Goal: Information Seeking & Learning: Find contact information

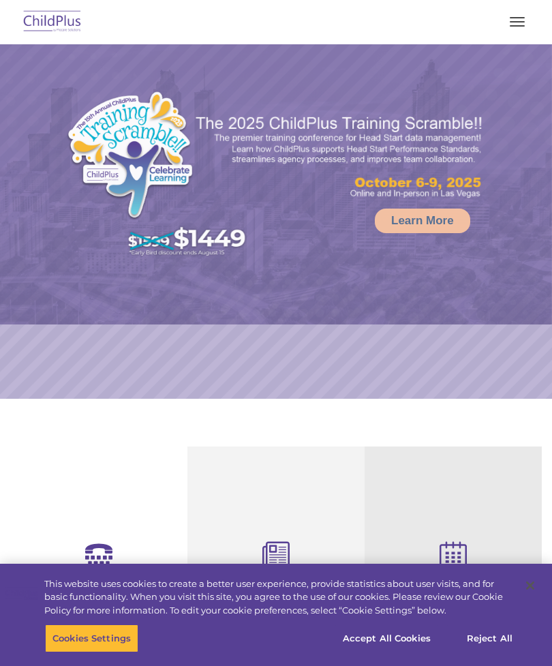
select select "MEDIUM"
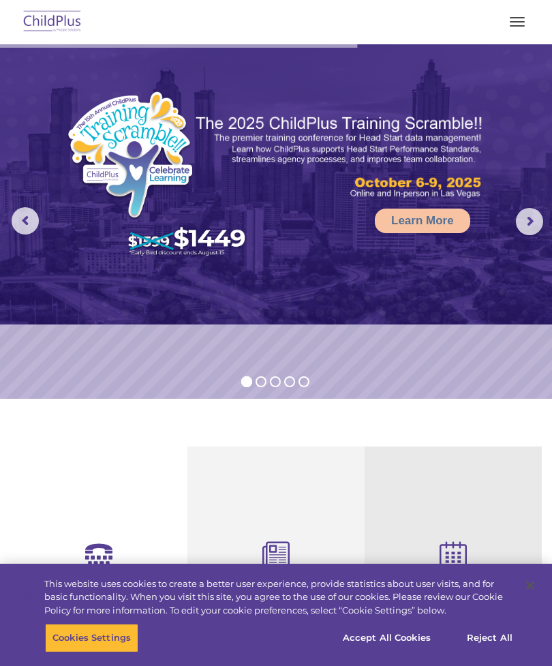
click at [522, 27] on button "button" at bounding box center [517, 22] width 29 height 22
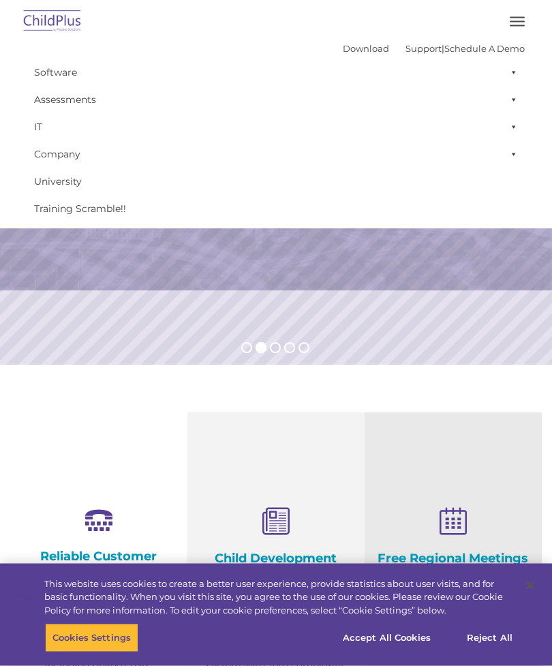
scroll to position [46, 0]
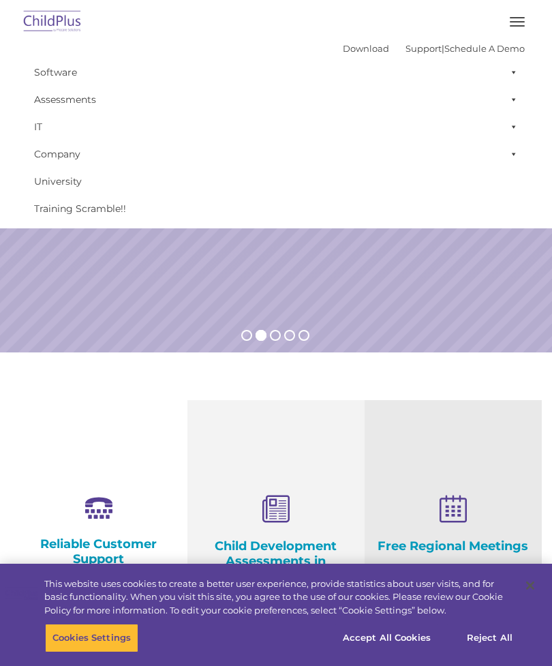
click at [452, 312] on rs-slide "Request a Demo The Future of ChildPlus is Here! Boost your productivity and str…" at bounding box center [276, 175] width 552 height 355
click at [520, 24] on button "button" at bounding box center [517, 22] width 29 height 22
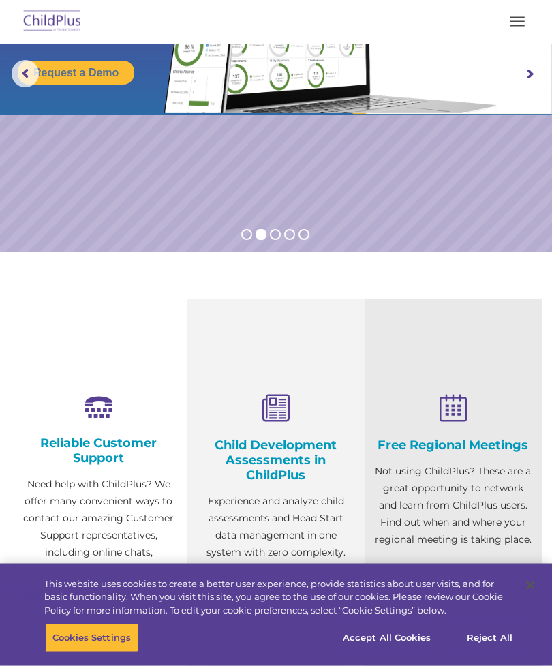
scroll to position [147, 0]
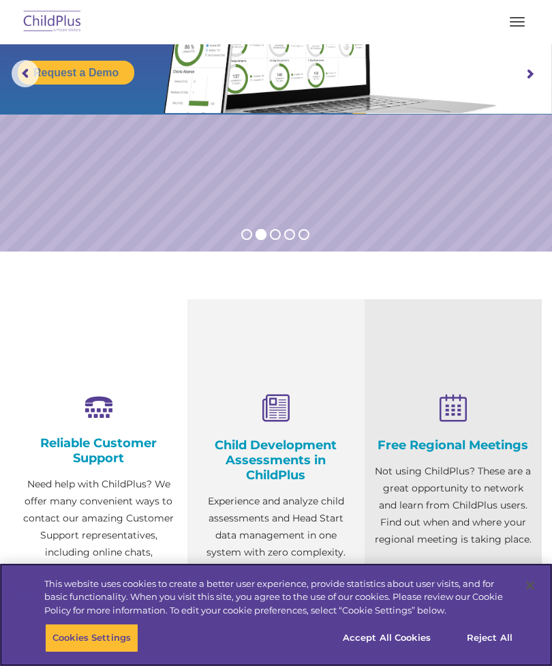
click at [491, 652] on button "Reject All" at bounding box center [489, 638] width 85 height 29
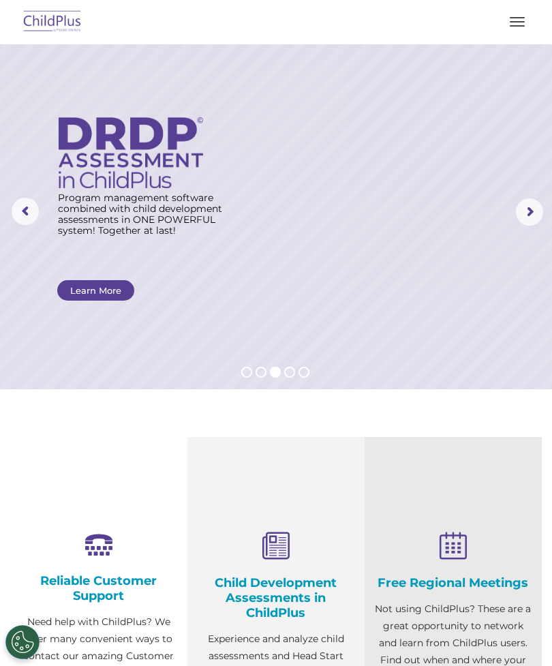
scroll to position [0, 0]
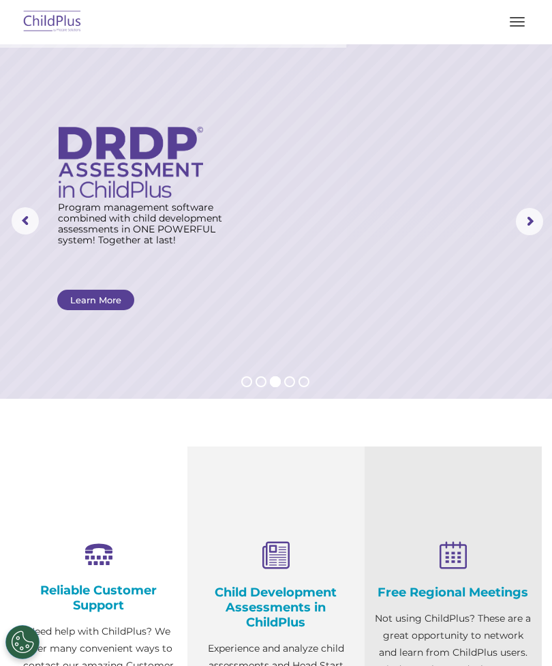
click at [526, 208] on rs-arrow at bounding box center [529, 221] width 27 height 27
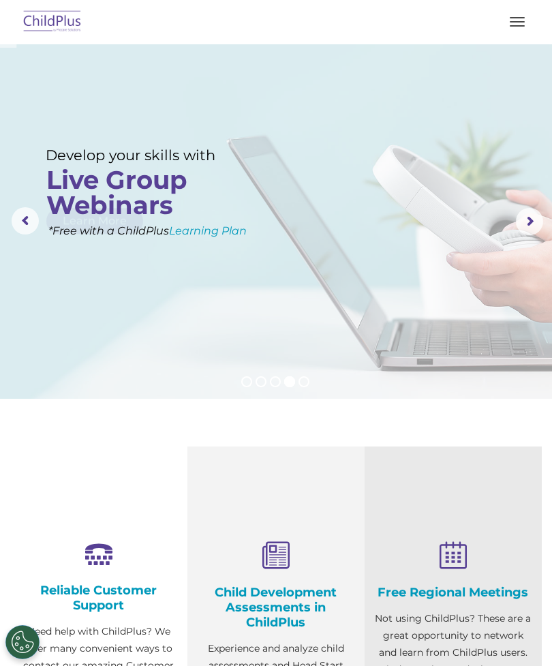
click at [524, 225] on rs-arrow at bounding box center [529, 221] width 27 height 27
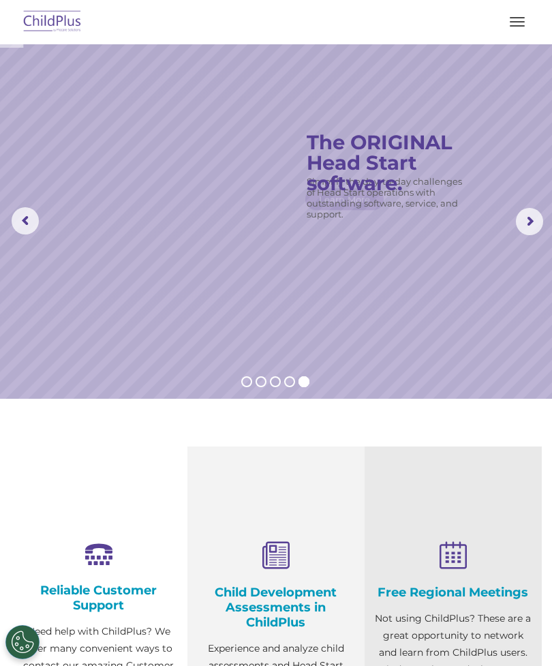
click at [522, 228] on rs-arrow at bounding box center [529, 221] width 27 height 27
click at [515, 18] on button "button" at bounding box center [517, 22] width 29 height 22
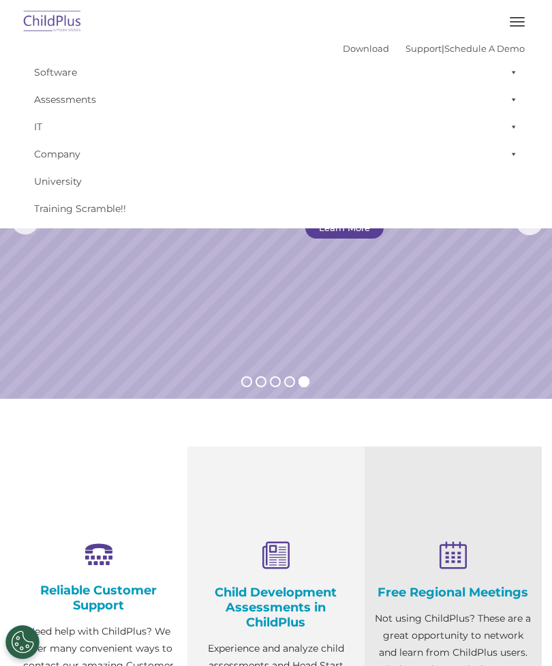
click at [433, 372] on rs-slide "Simplify the day-to-day challenges of Head Start operations with outstanding so…" at bounding box center [276, 221] width 552 height 355
click at [442, 334] on rs-slide "Simplify the day-to-day challenges of Head Start operations with outstanding so…" at bounding box center [276, 221] width 552 height 355
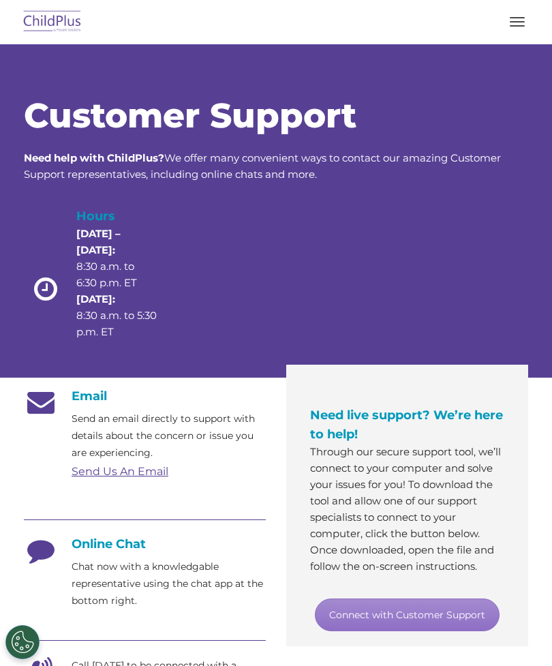
click at [7, 555] on div "Customer Support Need help with ChildPlus? We offer many convenient ways to con…" at bounding box center [276, 604] width 552 height 1120
click at [419, 607] on link "Connect with Customer Support" at bounding box center [407, 615] width 185 height 33
click at [48, 573] on div "Online Chat Chat now with a knowledgable representative using the chat app at t…" at bounding box center [145, 573] width 242 height 73
